Goal: Task Accomplishment & Management: Use online tool/utility

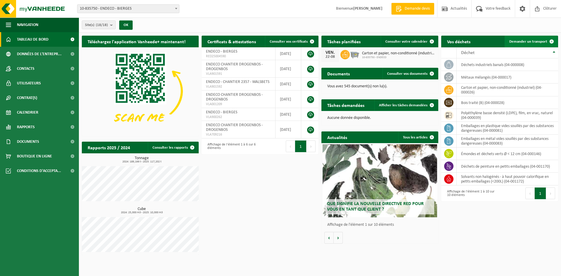
click at [531, 44] on link "Demander un transport" at bounding box center [530, 42] width 53 height 12
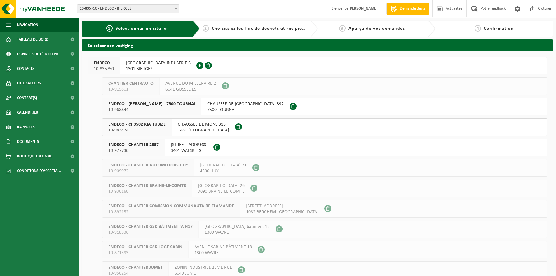
click at [110, 67] on span "10-835750" at bounding box center [104, 69] width 20 height 6
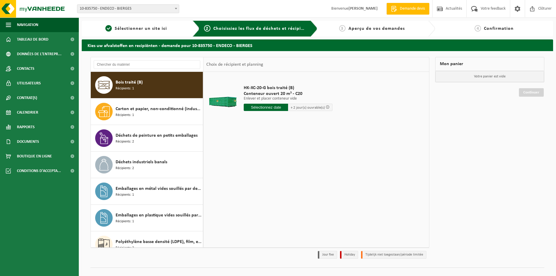
click at [255, 108] on input "text" at bounding box center [266, 107] width 44 height 7
click at [251, 178] on div "25" at bounding box center [249, 177] width 10 height 9
type input "à partir de 2025-08-25"
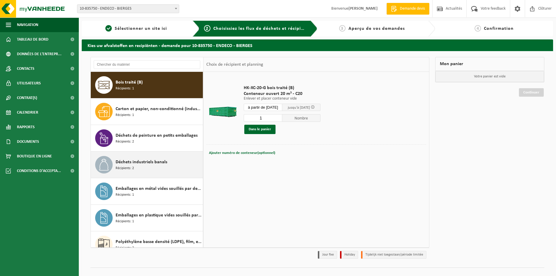
click at [136, 163] on span "Déchets industriels banals" at bounding box center [142, 162] width 52 height 7
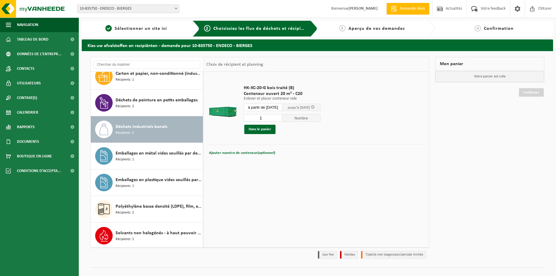
scroll to position [37, 0]
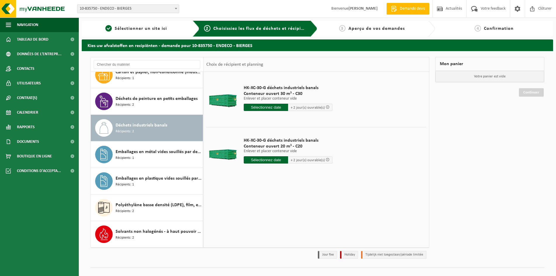
click at [261, 109] on input "text" at bounding box center [266, 107] width 44 height 7
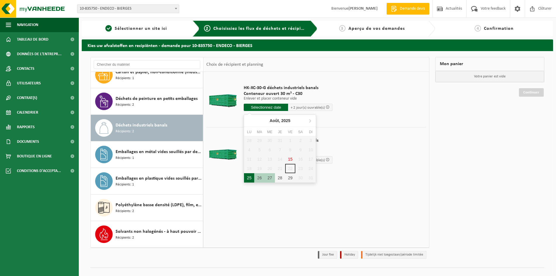
click at [249, 176] on div "25" at bounding box center [249, 177] width 10 height 9
type input "à partir de 2025-08-25"
type input "2025-08-25"
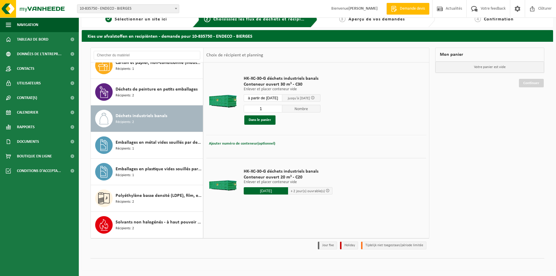
scroll to position [0, 0]
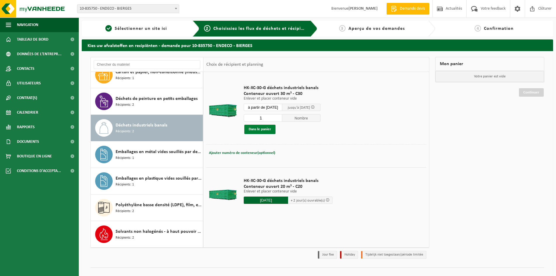
click at [258, 131] on button "Dans le panier" at bounding box center [259, 129] width 31 height 9
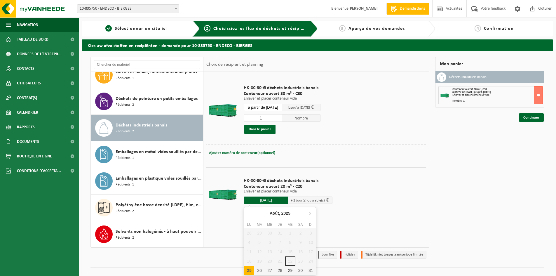
click at [273, 200] on input "2025-08-25" at bounding box center [266, 200] width 44 height 7
click at [249, 271] on div "25" at bounding box center [249, 270] width 10 height 9
click at [267, 200] on input "text" at bounding box center [266, 200] width 44 height 7
click at [252, 269] on div "25" at bounding box center [249, 270] width 10 height 9
type input "à partir de 2025-08-25"
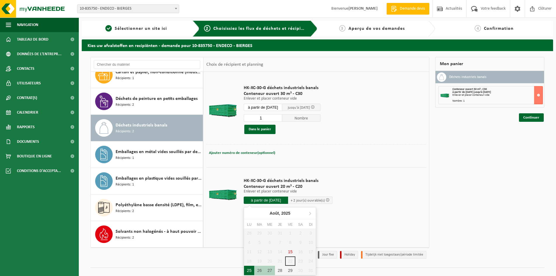
type input "2025-08-25"
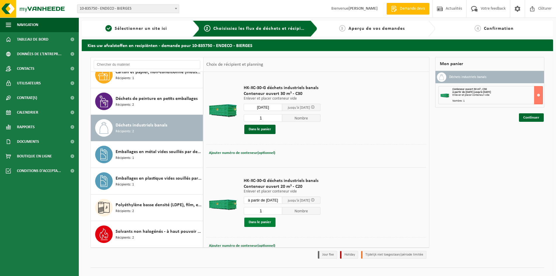
click at [265, 223] on button "Dans le panier" at bounding box center [259, 222] width 31 height 9
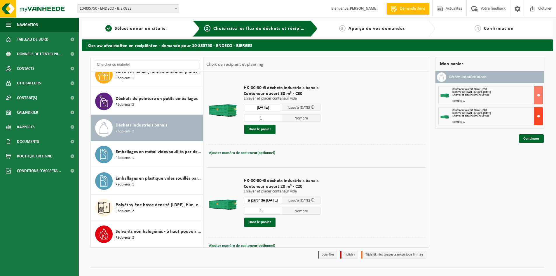
click at [540, 114] on button at bounding box center [539, 116] width 9 height 18
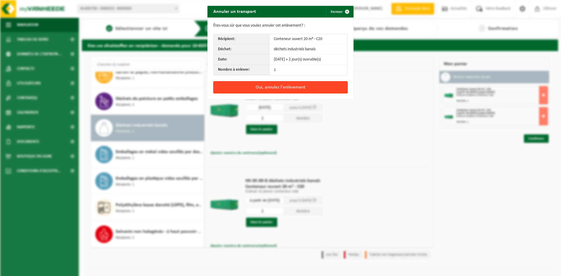
click at [292, 88] on button "Oui, annulez l'enlèvement" at bounding box center [280, 87] width 134 height 12
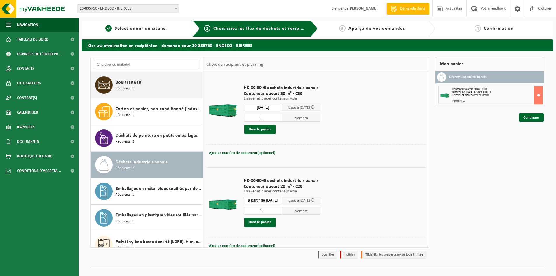
click at [138, 85] on span "Bois traité (B)" at bounding box center [129, 82] width 27 height 7
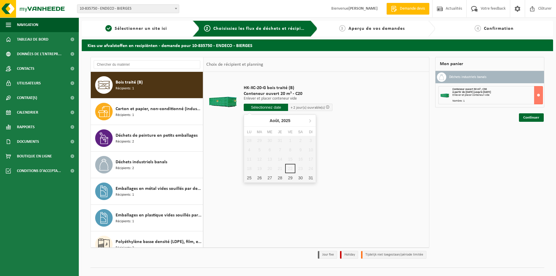
click at [266, 105] on input "text" at bounding box center [266, 107] width 44 height 7
click at [251, 176] on div "25" at bounding box center [249, 177] width 10 height 9
type input "à partir de 2025-08-25"
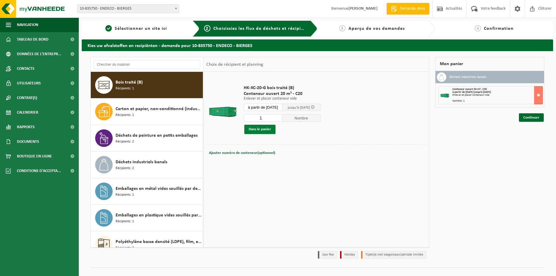
click at [264, 129] on button "Dans le panier" at bounding box center [259, 129] width 31 height 9
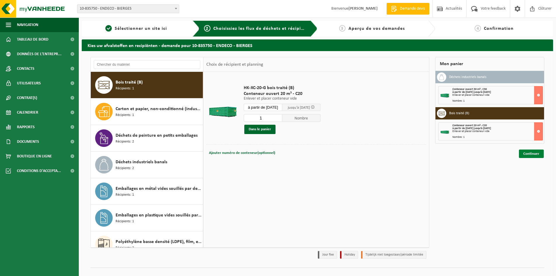
click at [528, 156] on link "Continuer" at bounding box center [531, 154] width 25 height 8
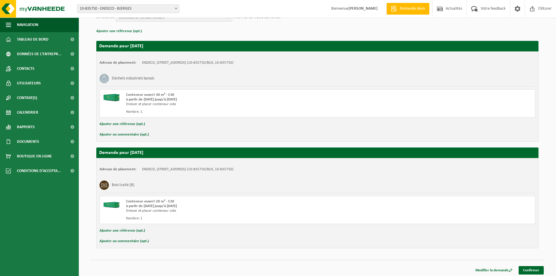
scroll to position [81, 0]
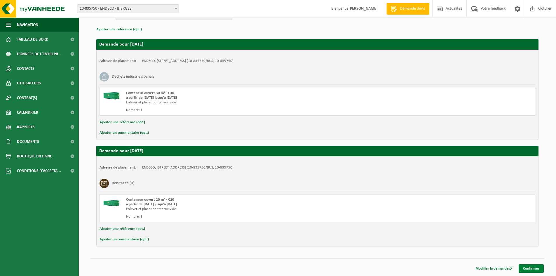
click at [528, 266] on link "Confirmer" at bounding box center [531, 268] width 25 height 8
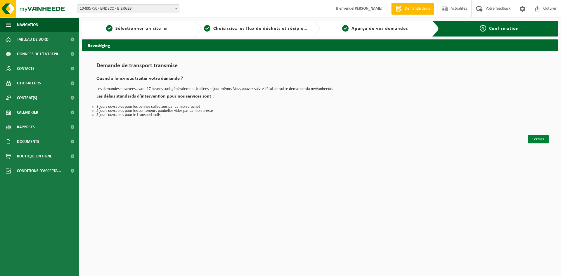
click at [531, 137] on link "Fermer" at bounding box center [538, 139] width 21 height 8
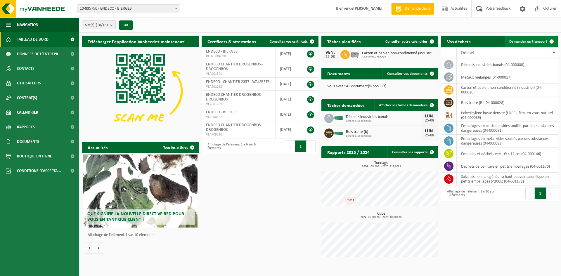
click at [516, 43] on span "Demander un transport" at bounding box center [528, 42] width 38 height 4
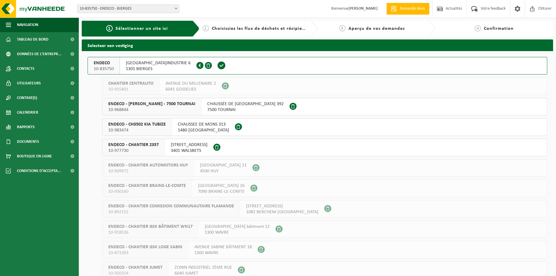
click at [106, 67] on span "10-835750" at bounding box center [104, 69] width 20 height 6
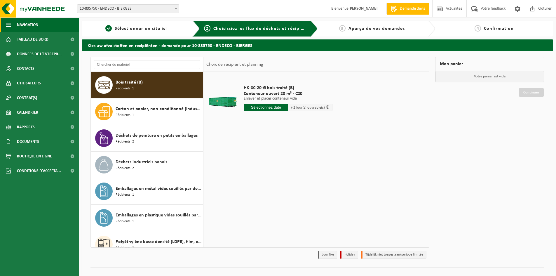
click at [29, 26] on span "Navigation" at bounding box center [27, 25] width 21 height 15
